Goal: Information Seeking & Learning: Learn about a topic

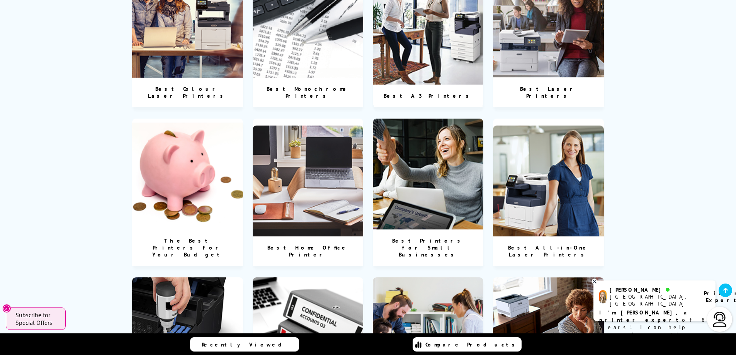
scroll to position [348, 0]
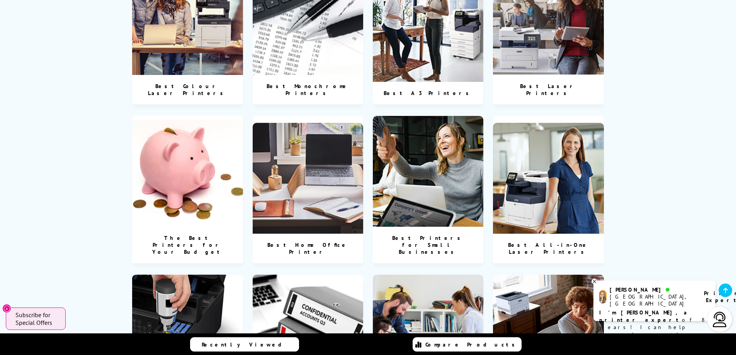
click at [410, 153] on img at bounding box center [428, 171] width 111 height 111
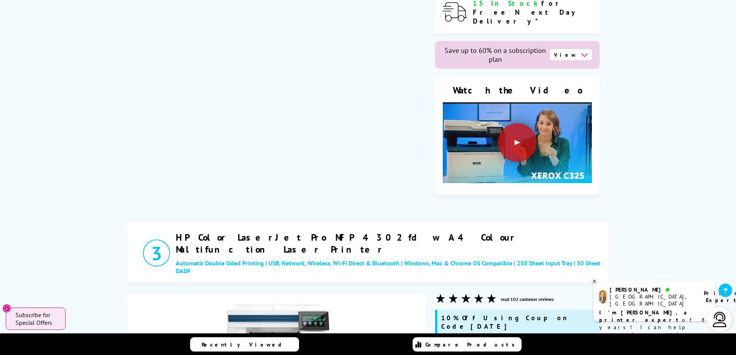
scroll to position [1197, 0]
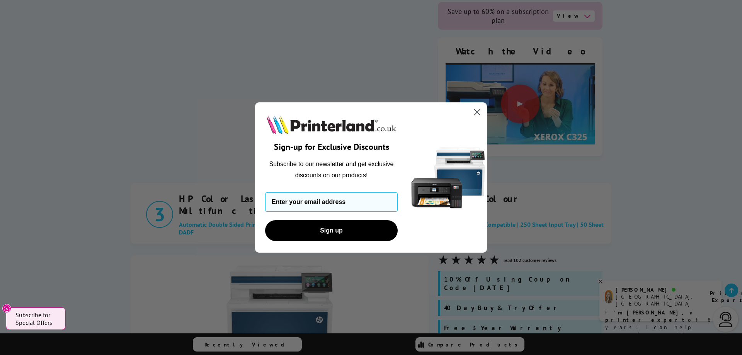
click at [473, 114] on circle "Close dialog" at bounding box center [476, 112] width 13 height 13
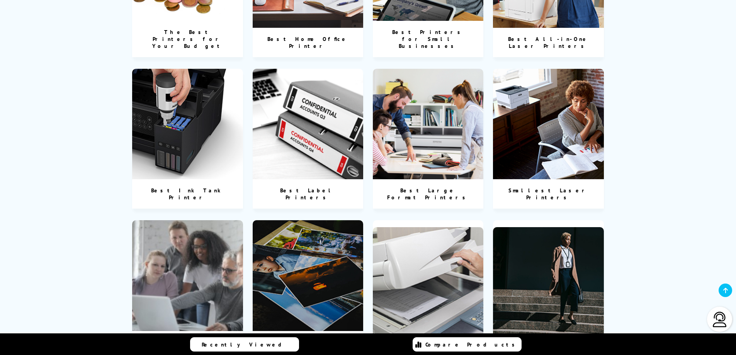
scroll to position [348, 0]
